Goal: Task Accomplishment & Management: Manage account settings

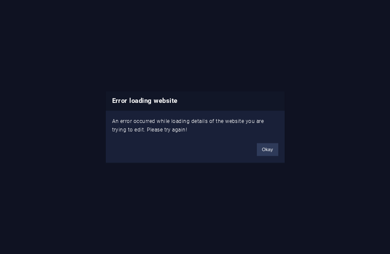
click at [264, 153] on button "Okay" at bounding box center [267, 149] width 21 height 13
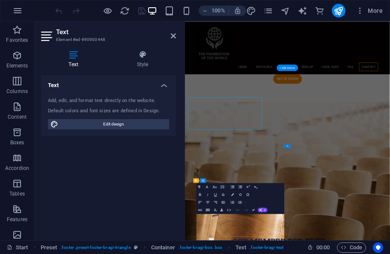
scroll to position [2419, 0]
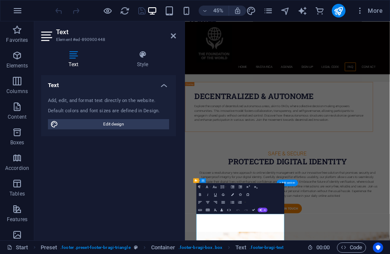
click at [72, 68] on h4 "Text" at bounding box center [75, 59] width 68 height 18
click at [146, 63] on h4 "Style" at bounding box center [142, 59] width 67 height 18
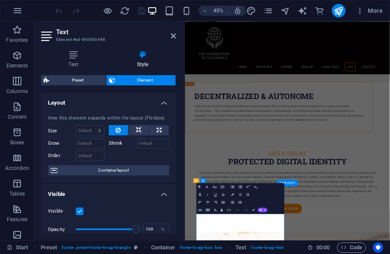
click at [75, 59] on h4 "Text" at bounding box center [75, 59] width 68 height 18
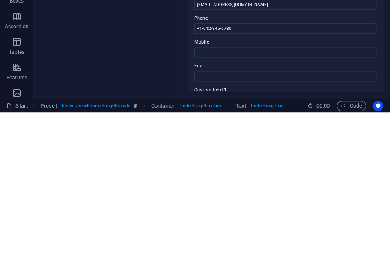
scroll to position [108, 0]
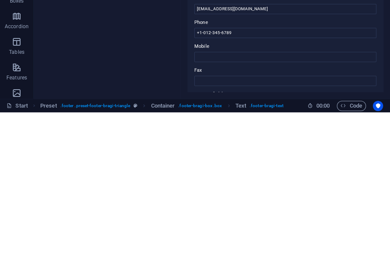
click at [225, 170] on input "+1-012-345-6789" at bounding box center [285, 175] width 182 height 10
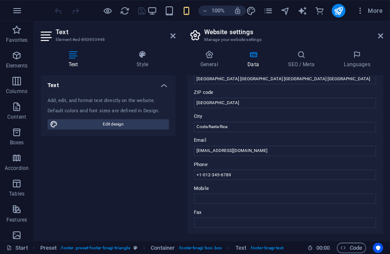
click at [378, 39] on link at bounding box center [380, 35] width 5 height 7
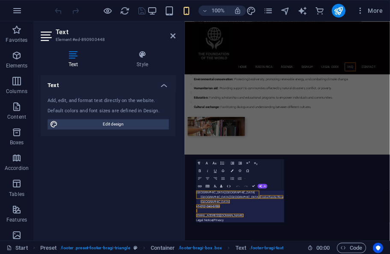
scroll to position [2472, 0]
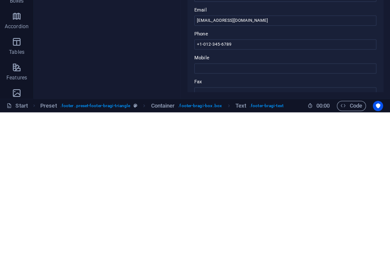
scroll to position [101, 0]
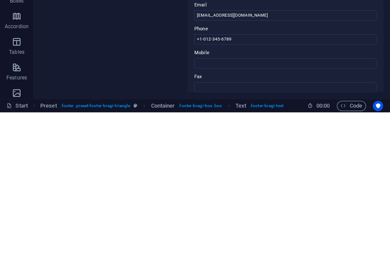
click at [236, 176] on input "+1-012-345-6789" at bounding box center [285, 181] width 182 height 10
type input "+"
type input "8"
type input "+"
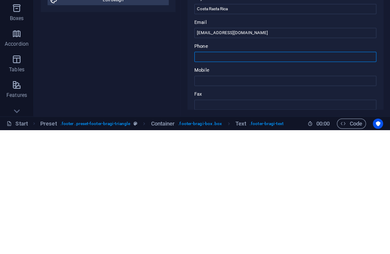
click at [211, 176] on input "Phone" at bounding box center [285, 181] width 182 height 10
paste input "[PHONE_NUMBER]"
type input "[PHONE_NUMBER]"
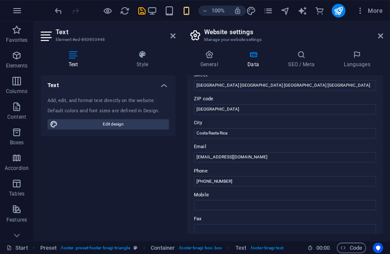
click at [144, 7] on icon "save" at bounding box center [142, 11] width 10 height 10
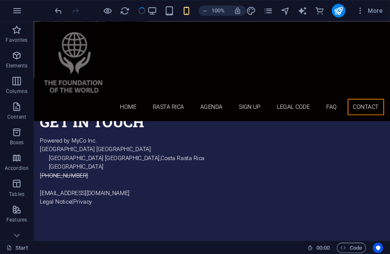
scroll to position [2470, 0]
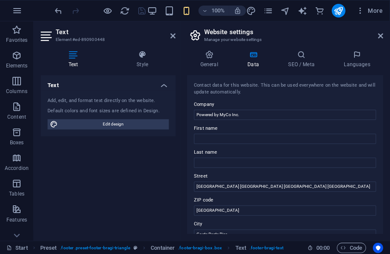
click at [379, 35] on icon at bounding box center [380, 35] width 5 height 7
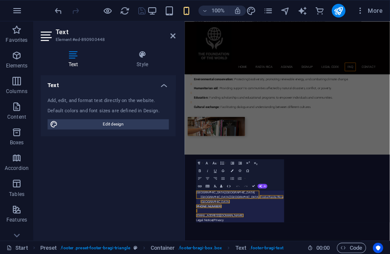
scroll to position [2472, 0]
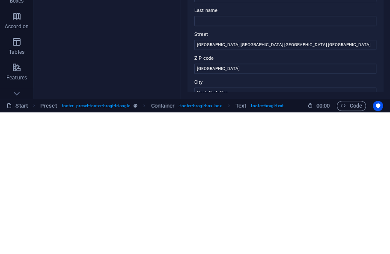
scroll to position [7560, 0]
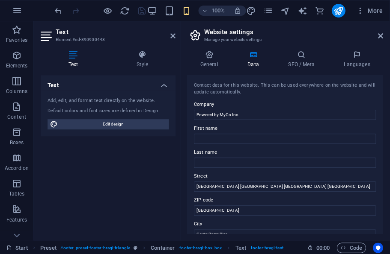
click at [380, 33] on icon at bounding box center [380, 35] width 5 height 7
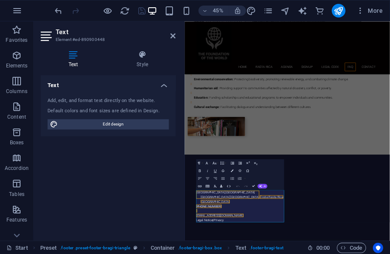
scroll to position [2472, 0]
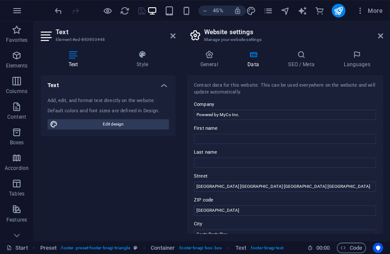
scroll to position [7560, 0]
click at [381, 35] on icon at bounding box center [380, 35] width 5 height 7
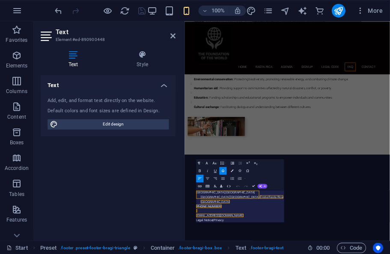
scroll to position [2472, 0]
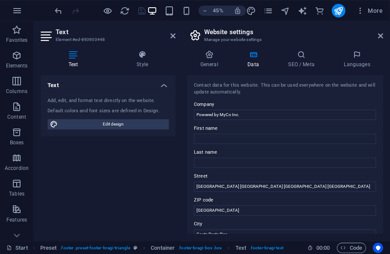
scroll to position [7560, 0]
click at [379, 34] on icon at bounding box center [380, 35] width 5 height 7
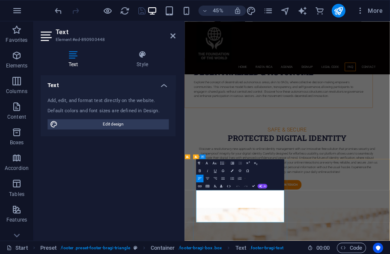
click at [136, 176] on div "Text Add, edit, and format text directly on the website. Default colors and fon…" at bounding box center [108, 154] width 135 height 159
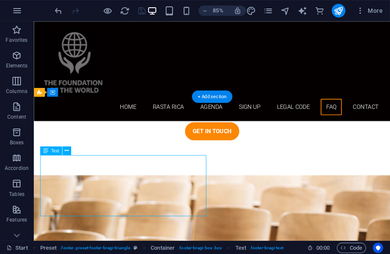
scroll to position [2463, 0]
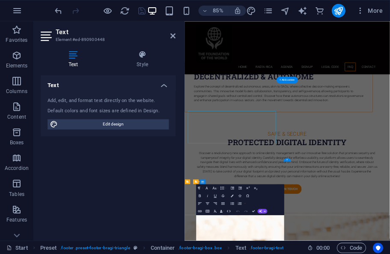
scroll to position [2417, 0]
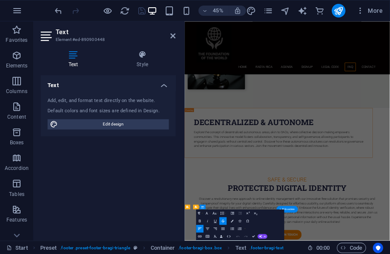
scroll to position [2361, 0]
click at [156, 195] on div "Text Add, edit, and format text directly on the website. Default colors and fon…" at bounding box center [108, 154] width 135 height 159
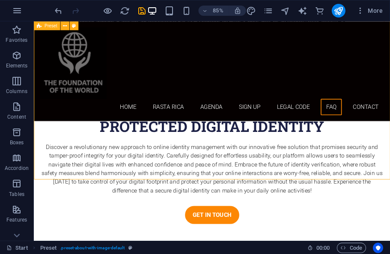
click at [140, 10] on icon "save" at bounding box center [142, 11] width 10 height 10
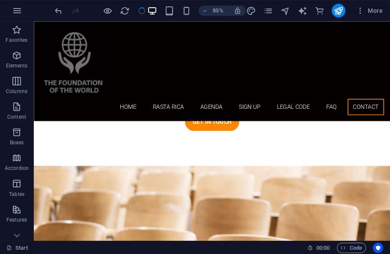
scroll to position [2470, 0]
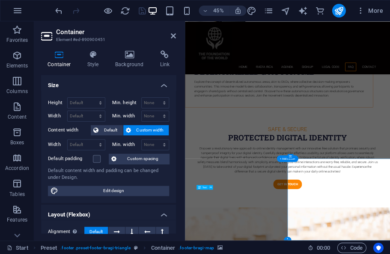
scroll to position [2472, 0]
click at [180, 209] on div "Container Style Background Link Size Height Default px rem % vh vw Min. height …" at bounding box center [108, 142] width 148 height 197
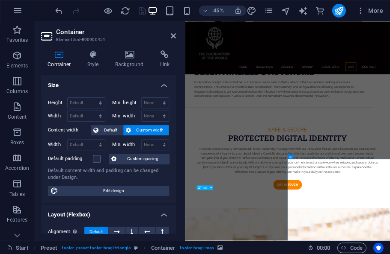
click at [133, 75] on h4 "Size" at bounding box center [108, 82] width 135 height 15
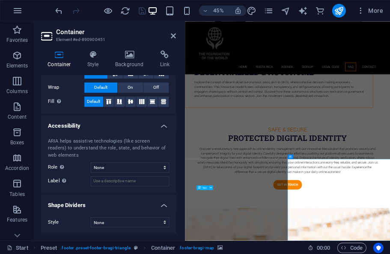
scroll to position [79, 0]
click at [171, 56] on icon at bounding box center [164, 54] width 23 height 9
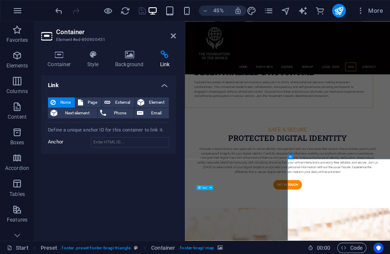
click at [94, 55] on icon at bounding box center [93, 54] width 24 height 9
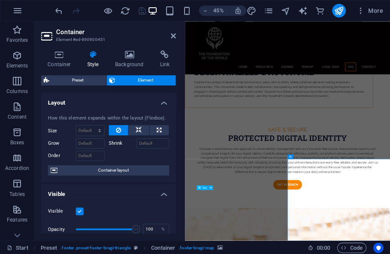
click at [81, 76] on span "Preset" at bounding box center [78, 80] width 52 height 10
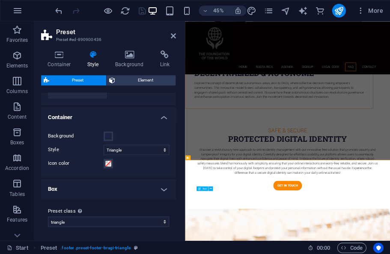
scroll to position [72, 0]
click at [112, 132] on button "Background" at bounding box center [107, 136] width 9 height 9
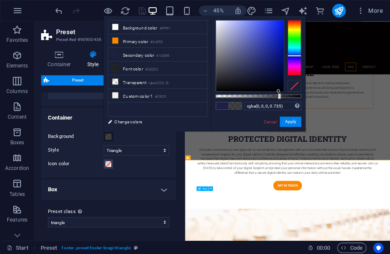
click at [292, 120] on button "Apply" at bounding box center [289, 122] width 21 height 10
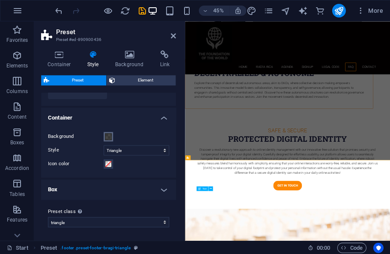
click at [109, 140] on button "Background" at bounding box center [107, 136] width 9 height 9
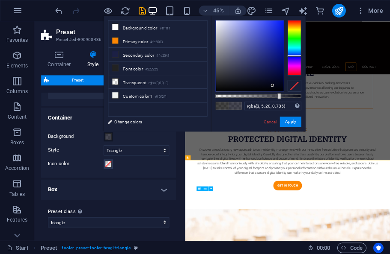
type input "rgba(1, 2, 9, 0.735)"
click at [293, 120] on button "Apply" at bounding box center [289, 122] width 21 height 10
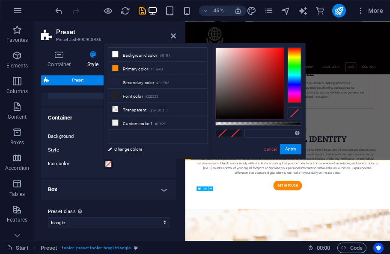
type input "#a18d8d"
click at [292, 153] on button "Apply" at bounding box center [289, 149] width 21 height 10
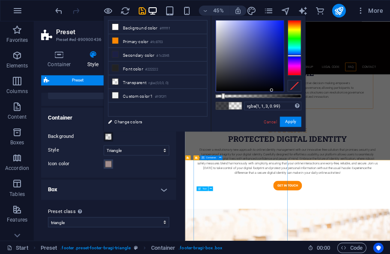
type input "#010103"
click at [291, 123] on button "Apply" at bounding box center [289, 122] width 21 height 10
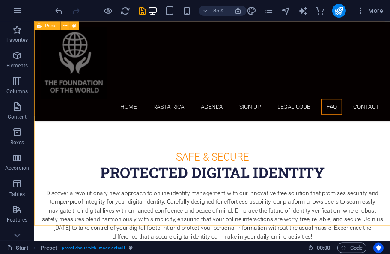
scroll to position [2306, 0]
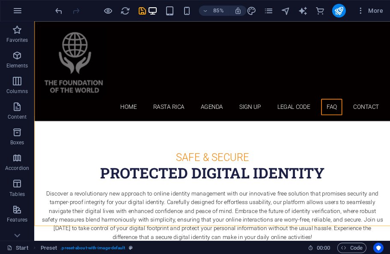
click at [136, 13] on div at bounding box center [100, 11] width 94 height 14
click at [144, 6] on icon "save" at bounding box center [142, 11] width 10 height 10
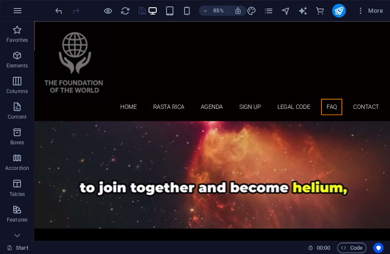
scroll to position [1848, 0]
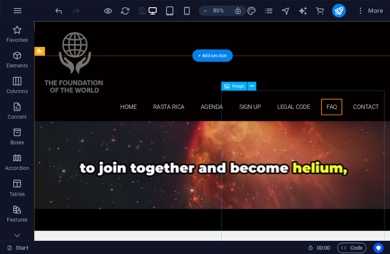
select select "%"
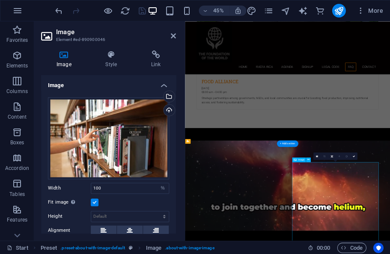
click at [164, 107] on div "Upload" at bounding box center [168, 111] width 13 height 13
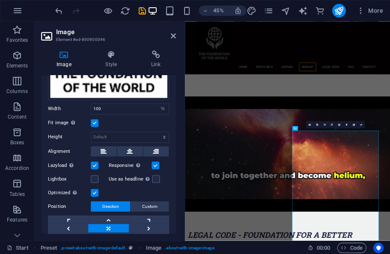
scroll to position [125, 0]
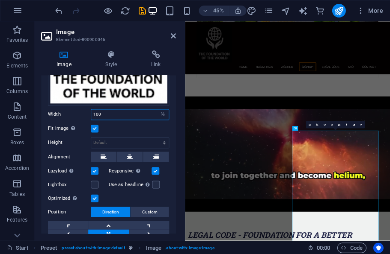
click at [123, 113] on input "100" at bounding box center [129, 114] width 77 height 10
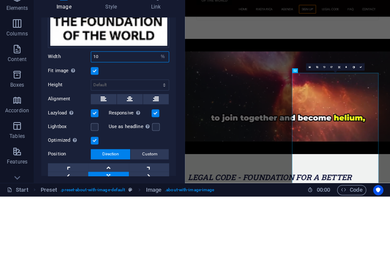
type input "1"
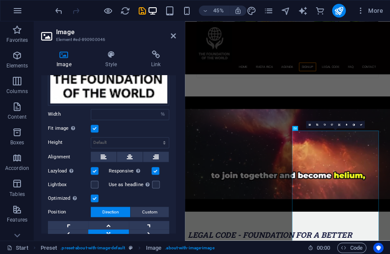
click at [139, 124] on div "Fit image Automatically fit image to a fixed width and height" at bounding box center [108, 129] width 121 height 10
click at [165, 144] on select "Default auto px" at bounding box center [129, 143] width 77 height 10
select select "px"
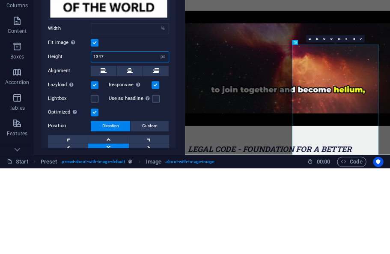
click at [124, 138] on input "1347" at bounding box center [129, 143] width 77 height 10
type input "1"
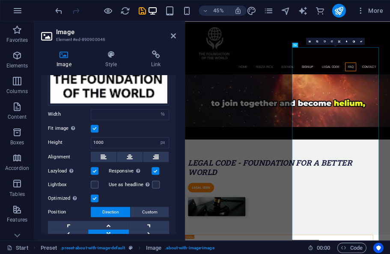
scroll to position [2056, 0]
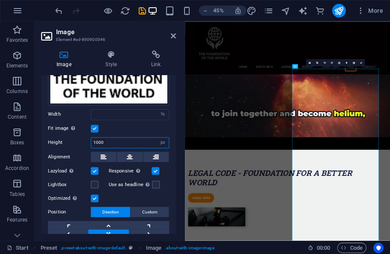
click at [139, 142] on input "1000" at bounding box center [129, 143] width 77 height 10
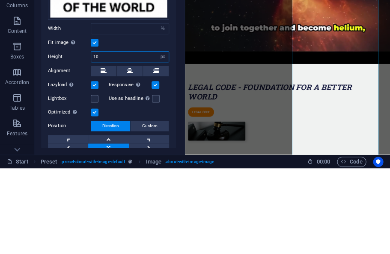
type input "1"
click at [95, 125] on label at bounding box center [95, 129] width 8 height 8
click at [0, 0] on input "Fit image Automatically fit image to a fixed width and height" at bounding box center [0, 0] width 0 height 0
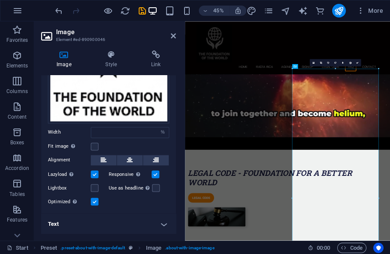
click at [96, 149] on label at bounding box center [95, 147] width 8 height 8
click at [0, 0] on input "Fit image Automatically fit image to a fixed width and height" at bounding box center [0, 0] width 0 height 0
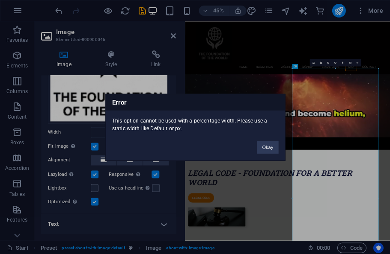
click at [129, 149] on div "Error This option cannot be used with a percentage width. Please use a static w…" at bounding box center [195, 127] width 180 height 67
click at [266, 151] on button "Okay" at bounding box center [267, 147] width 21 height 13
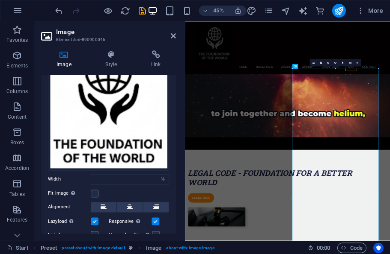
scroll to position [54, 0]
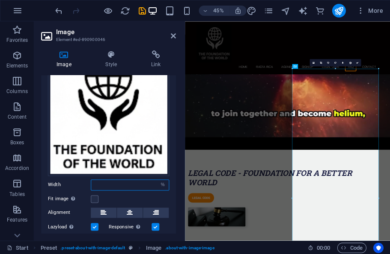
click at [153, 183] on input "number" at bounding box center [129, 185] width 77 height 10
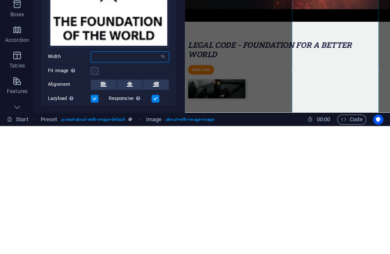
click at [153, 180] on input "number" at bounding box center [129, 185] width 77 height 10
click at [143, 194] on div "Fit image Automatically fit image to a fixed width and height" at bounding box center [108, 199] width 121 height 10
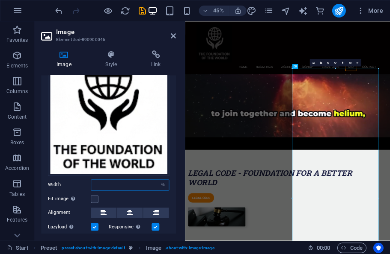
click at [153, 187] on input "number" at bounding box center [129, 185] width 77 height 10
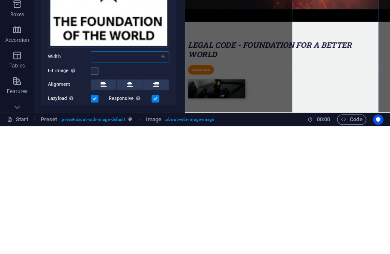
click at [162, 180] on select "Default auto px rem % em vh vw" at bounding box center [162, 185] width 12 height 10
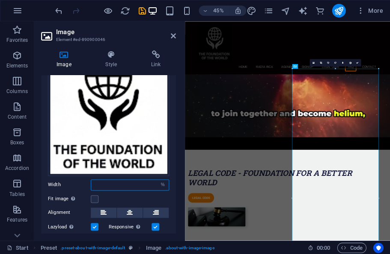
select select "em"
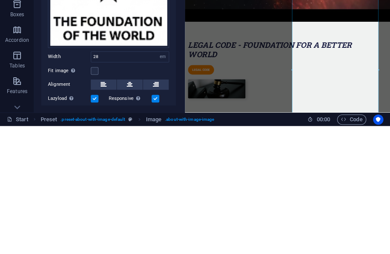
click at [175, 75] on div "Drag files here, click to choose files or select files from Files or our free s…" at bounding box center [108, 151] width 135 height 230
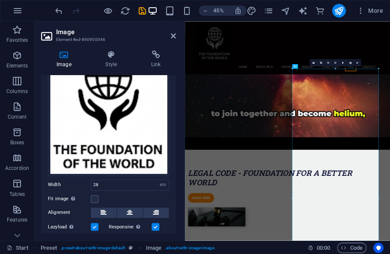
click at [93, 196] on label at bounding box center [95, 199] width 8 height 8
click at [0, 0] on input "Fit image Automatically fit image to a fixed width and height" at bounding box center [0, 0] width 0 height 0
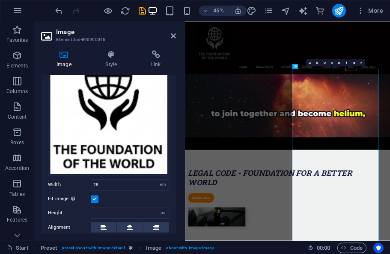
click at [181, 185] on div "Image Style Link Image Drag files here, click to choose files or select files f…" at bounding box center [108, 142] width 148 height 197
click at [180, 142] on div "Image Style Link Image Drag files here, click to choose files or select files f…" at bounding box center [108, 142] width 148 height 197
click at [114, 58] on icon at bounding box center [111, 54] width 42 height 9
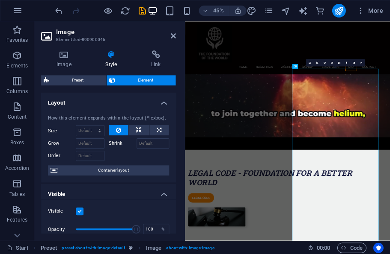
click at [157, 59] on h4 "Link" at bounding box center [156, 59] width 40 height 18
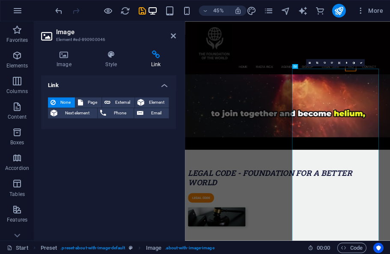
click at [62, 60] on h4 "Image" at bounding box center [65, 59] width 49 height 18
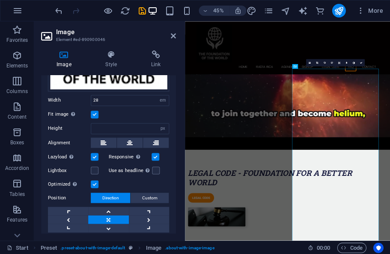
click at [179, 156] on div "Image Style Link Image Drag files here, click to choose files or select files f…" at bounding box center [108, 142] width 148 height 197
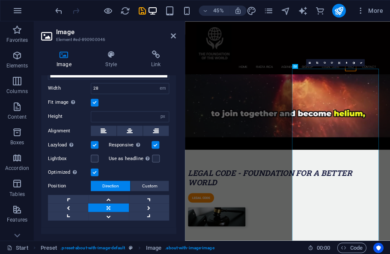
scroll to position [156, 0]
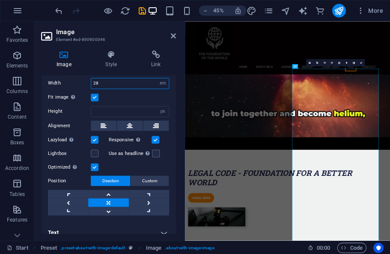
click at [115, 84] on input "28" at bounding box center [129, 83] width 77 height 10
type input "2"
click at [172, 94] on div "Drag files here, click to choose files or select files from Files or our free s…" at bounding box center [108, 79] width 135 height 288
click at [171, 94] on div "Drag files here, click to choose files or select files from Files or our free s…" at bounding box center [108, 79] width 135 height 288
click at [139, 7] on icon "save" at bounding box center [142, 11] width 10 height 10
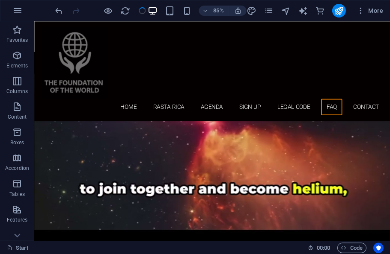
scroll to position [1843, 0]
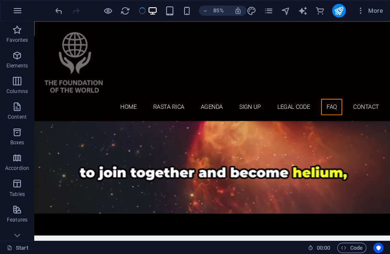
select select "em"
select select "px"
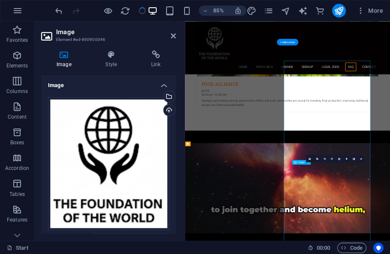
type input "28"
select select "DISABLED_OPTION_VALUE"
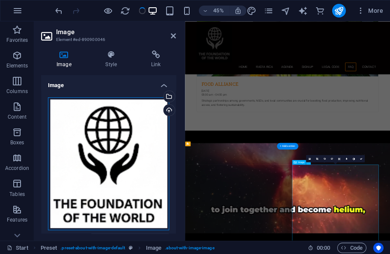
click at [144, 171] on div "Drag files here, click to choose files or select files from Files or our free s…" at bounding box center [108, 163] width 121 height 133
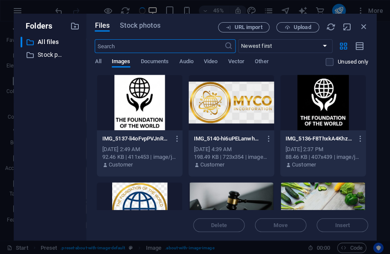
scroll to position [6745, 0]
click at [138, 24] on span "Stock photos" at bounding box center [140, 26] width 40 height 10
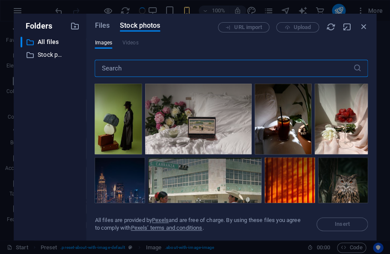
click at [135, 68] on input "text" at bounding box center [223, 68] width 258 height 17
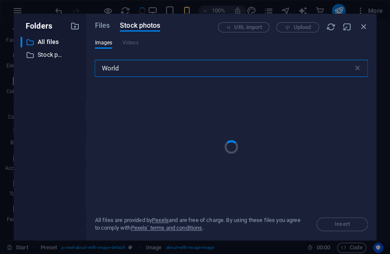
type input "World"
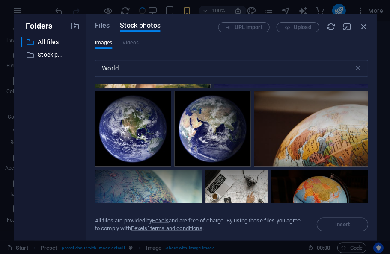
scroll to position [63, 0]
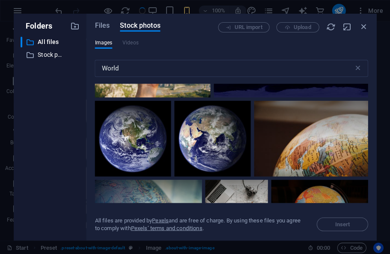
click at [143, 156] on div at bounding box center [132, 139] width 76 height 76
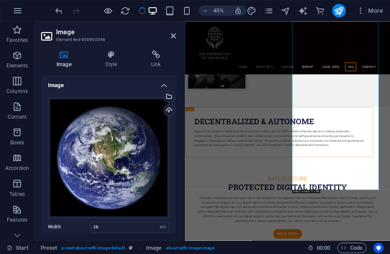
scroll to position [2364, 0]
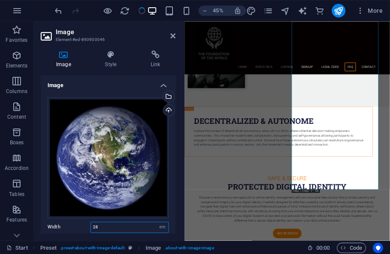
click at [145, 226] on input "28" at bounding box center [129, 227] width 77 height 10
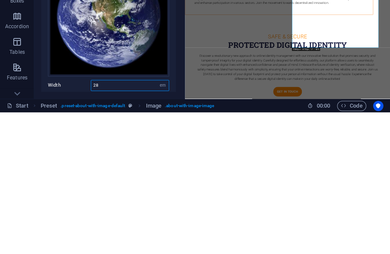
type input "2"
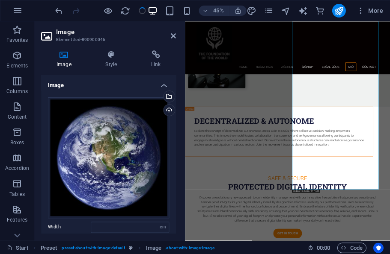
click at [175, 165] on div "Drag files here, click to choose files or select files from Files or our free s…" at bounding box center [108, 229] width 135 height 276
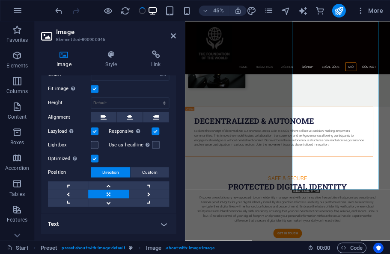
scroll to position [153, 0]
click at [91, 92] on label at bounding box center [95, 89] width 8 height 8
click at [0, 0] on input "Fit image Automatically fit image to a fixed width and height" at bounding box center [0, 0] width 0 height 0
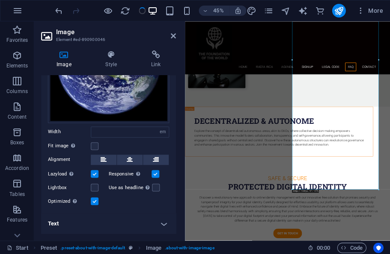
scroll to position [95, 0]
click at [96, 144] on label at bounding box center [95, 147] width 8 height 8
click at [0, 0] on input "Fit image Automatically fit image to a fixed width and height" at bounding box center [0, 0] width 0 height 0
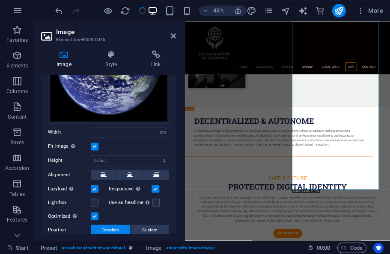
click at [175, 168] on div "Drag files here, click to choose files or select files from Files or our free s…" at bounding box center [108, 134] width 135 height 276
click at [94, 200] on label at bounding box center [95, 203] width 8 height 8
click at [0, 0] on input "Lightbox" at bounding box center [0, 0] width 0 height 0
click at [148, 228] on span "Custom" at bounding box center [149, 230] width 15 height 10
click at [116, 231] on span "Direction" at bounding box center [110, 230] width 17 height 10
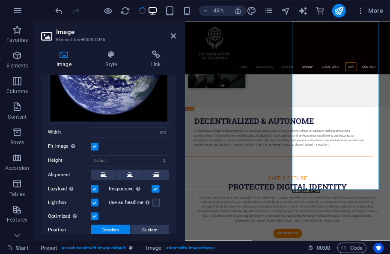
click at [180, 103] on div "Image Style Link Image Drag files here, click to choose files or select files f…" at bounding box center [108, 142] width 148 height 197
click at [142, 38] on h3 "Element #ed-890900046" at bounding box center [107, 40] width 103 height 8
click at [174, 36] on icon at bounding box center [173, 35] width 5 height 7
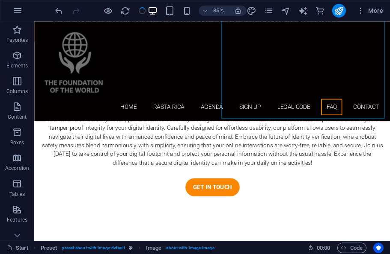
scroll to position [2394, 0]
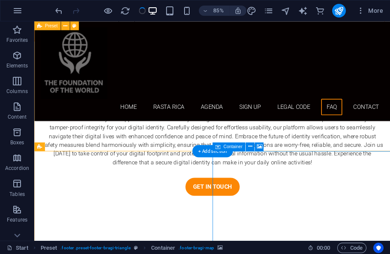
click at [249, 149] on icon at bounding box center [250, 147] width 4 height 8
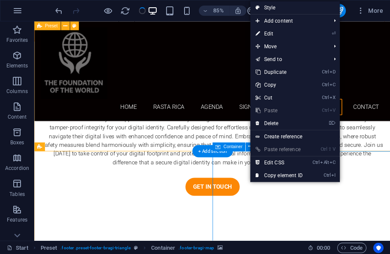
click at [269, 35] on link "⏎ Edit" at bounding box center [278, 33] width 57 height 13
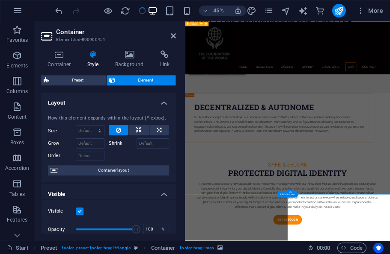
scroll to position [0, 0]
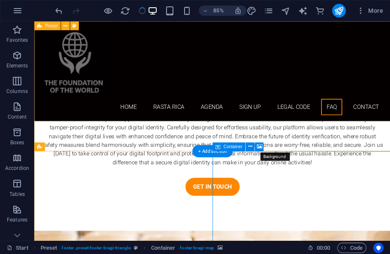
click at [263, 147] on button at bounding box center [258, 146] width 9 height 9
select select "1"
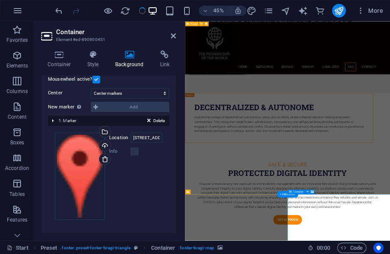
scroll to position [176, 0]
click at [151, 136] on input "[STREET_ADDRESS]" at bounding box center [146, 138] width 32 height 10
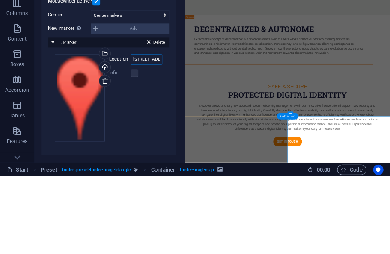
click at [155, 133] on input "[STREET_ADDRESS]" at bounding box center [146, 138] width 32 height 10
click at [153, 133] on input "[GEOGRAPHIC_DATA], [GEOGRAPHIC_DATA]" at bounding box center [146, 138] width 32 height 10
click at [152, 133] on input "[GEOGRAPHIC_DATA], [GEOGRAPHIC_DATA]" at bounding box center [146, 138] width 32 height 10
click at [156, 133] on input ", [GEOGRAPHIC_DATA]" at bounding box center [146, 138] width 32 height 10
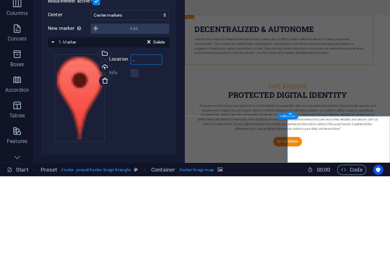
type input ","
type input "Puerto viejo talamanca"
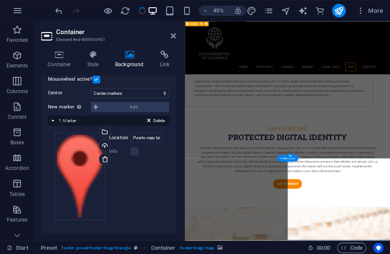
scroll to position [2472, 0]
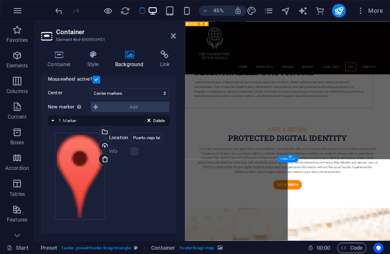
click at [153, 32] on h2 "Container" at bounding box center [116, 32] width 120 height 8
click at [171, 36] on icon at bounding box center [173, 35] width 5 height 7
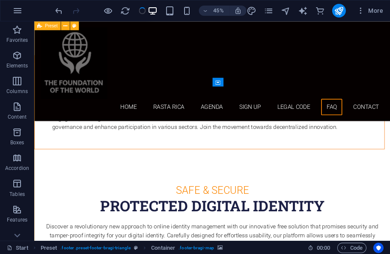
scroll to position [2470, 0]
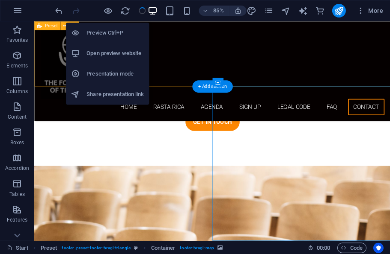
click at [335, 9] on icon "publish" at bounding box center [338, 11] width 10 height 10
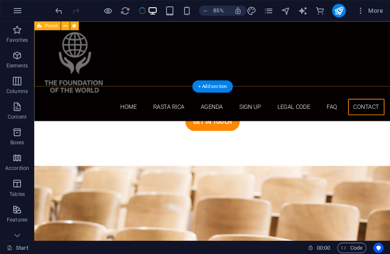
click at [344, 12] on button "publish" at bounding box center [338, 11] width 14 height 14
click at [342, 6] on icon "publish" at bounding box center [338, 11] width 10 height 10
click at [340, 10] on icon "publish" at bounding box center [338, 11] width 10 height 10
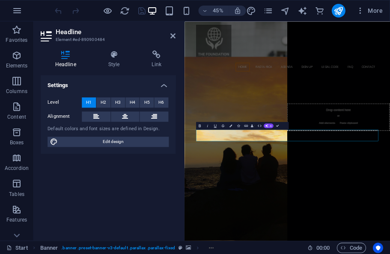
click at [57, 12] on div at bounding box center [100, 11] width 94 height 14
click at [55, 15] on div at bounding box center [100, 11] width 94 height 14
click at [57, 11] on div at bounding box center [100, 11] width 94 height 14
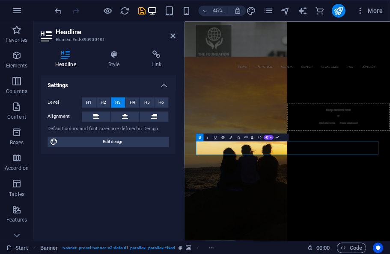
click at [153, 190] on div "Settings Level H1 H2 H3 H4 H5 H6 Alignment Default colors and font sizes are de…" at bounding box center [108, 154] width 135 height 159
click at [143, 15] on icon "save" at bounding box center [142, 11] width 10 height 10
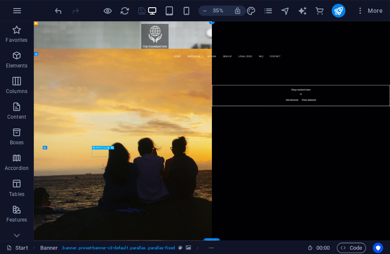
click at [18, 6] on icon "button" at bounding box center [17, 11] width 10 height 10
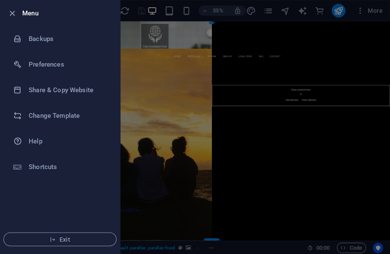
click at [136, 43] on div at bounding box center [195, 127] width 390 height 254
